Goal: Task Accomplishment & Management: Manage account settings

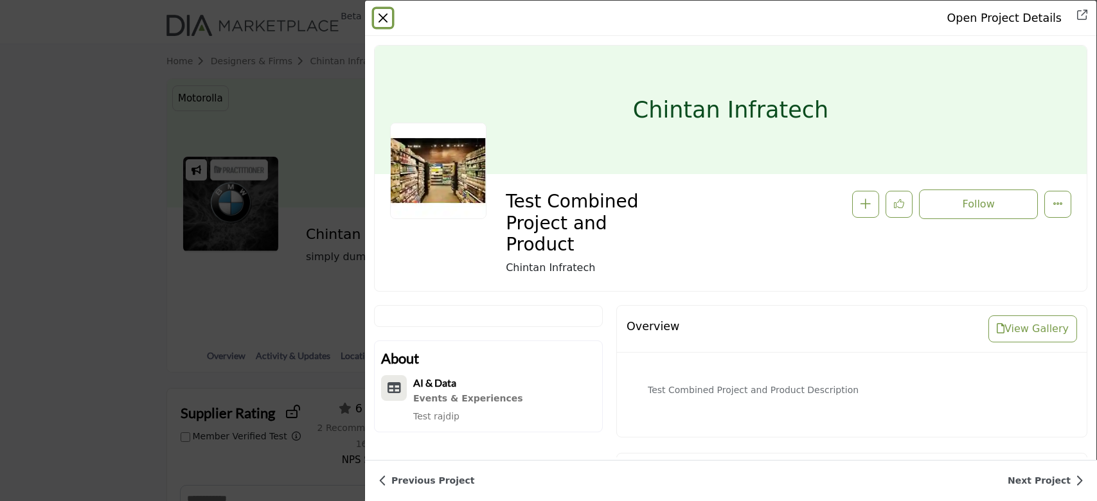
click at [381, 12] on button "Close" at bounding box center [383, 18] width 18 height 18
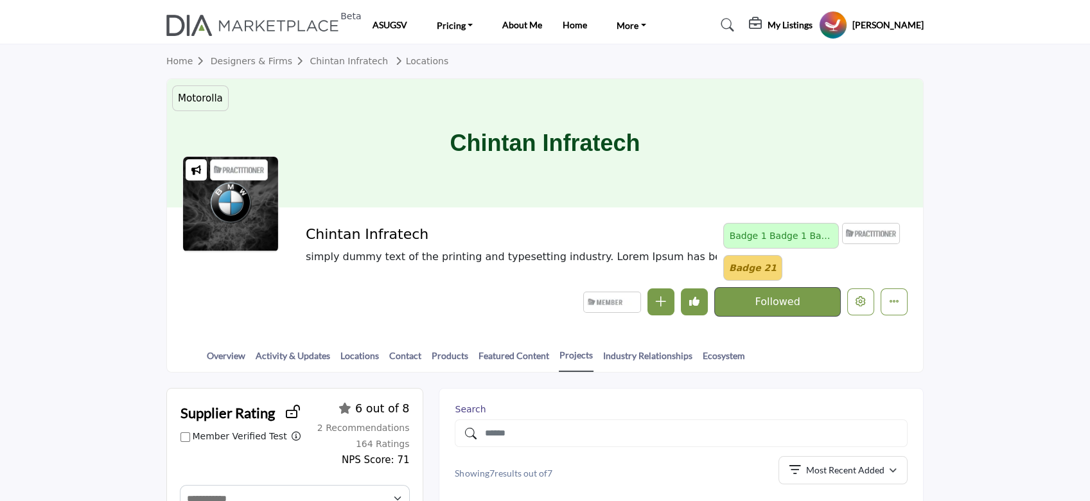
click at [896, 25] on h5 "[PERSON_NAME]" at bounding box center [888, 25] width 71 height 13
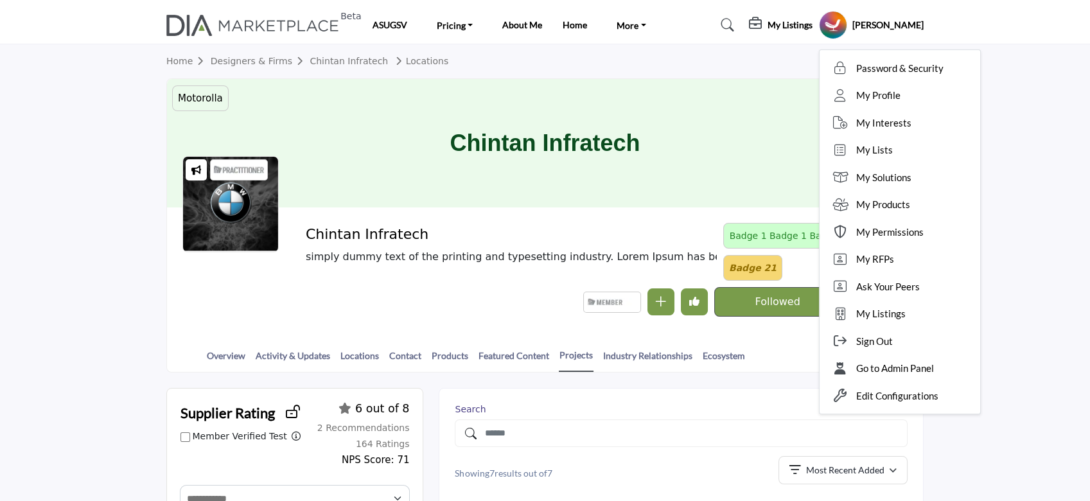
click at [920, 368] on span "Go to Admin Panel" at bounding box center [896, 368] width 78 height 15
click at [920, 368] on div "Overview Activity & Updates Locations Contact Products Featured Content Project…" at bounding box center [561, 352] width 724 height 40
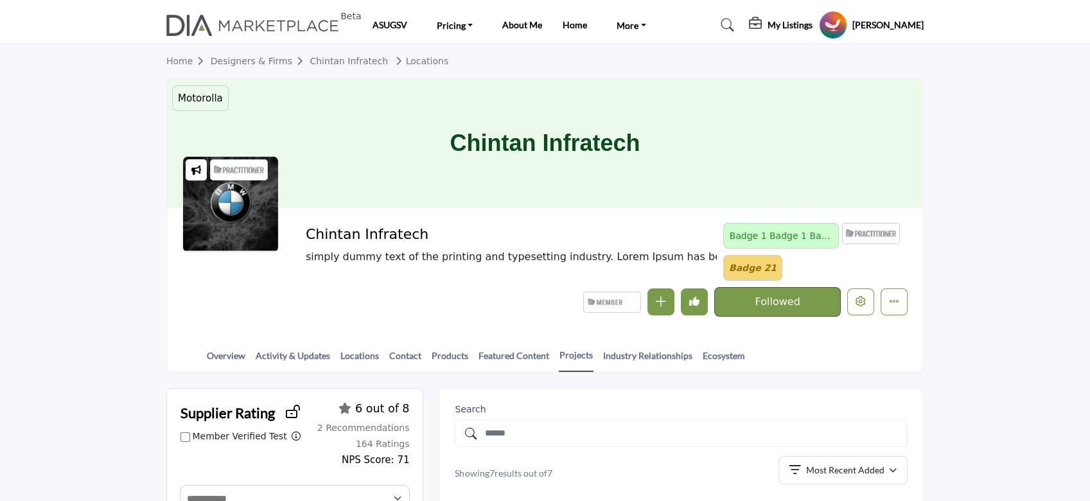
click at [889, 23] on h5 "[PERSON_NAME]" at bounding box center [888, 25] width 71 height 13
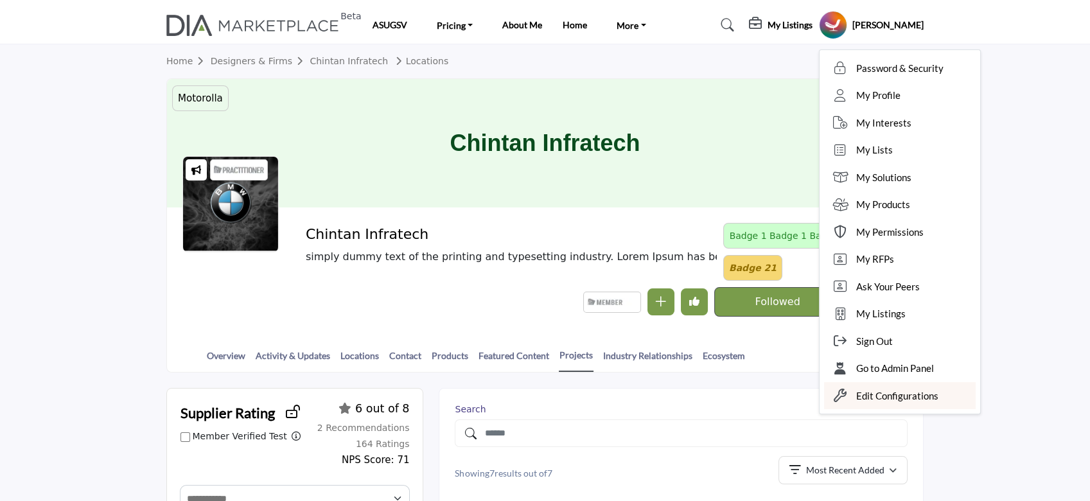
click at [933, 394] on span "Edit Configurations" at bounding box center [898, 396] width 82 height 15
click at [0, 0] on div at bounding box center [0, 0] width 0 height 0
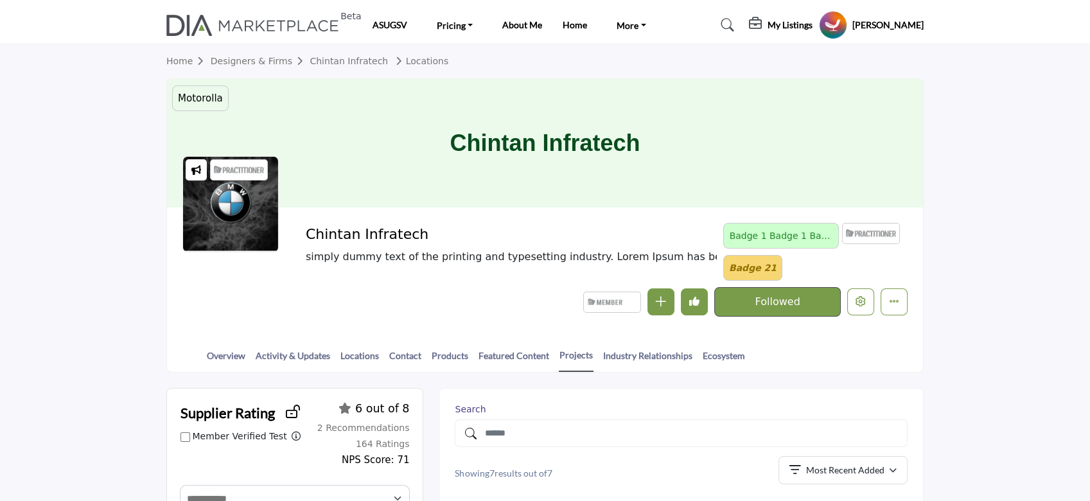
click at [893, 29] on h5 "[PERSON_NAME]" at bounding box center [888, 25] width 71 height 13
click at [889, 27] on h5 "[PERSON_NAME]" at bounding box center [888, 25] width 71 height 13
click at [905, 30] on h5 "[PERSON_NAME]" at bounding box center [888, 25] width 71 height 13
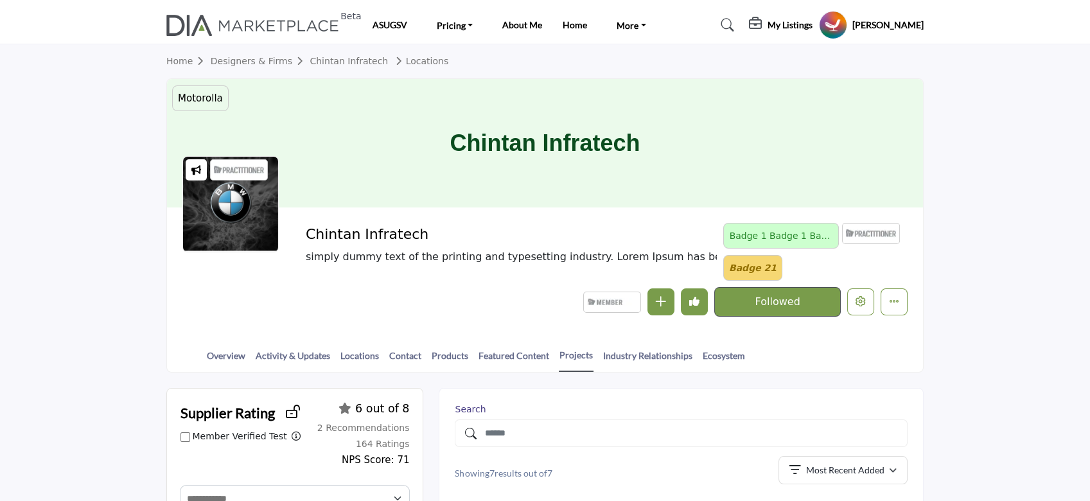
click at [905, 30] on h5 "[PERSON_NAME]" at bounding box center [888, 25] width 71 height 13
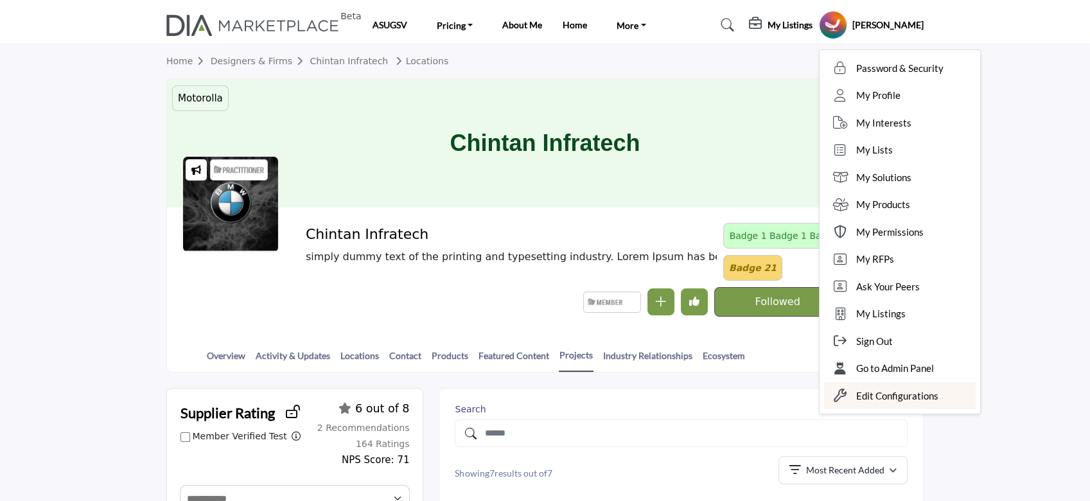
click at [935, 395] on span "Edit Configurations" at bounding box center [898, 396] width 82 height 15
